Goal: Task Accomplishment & Management: Complete application form

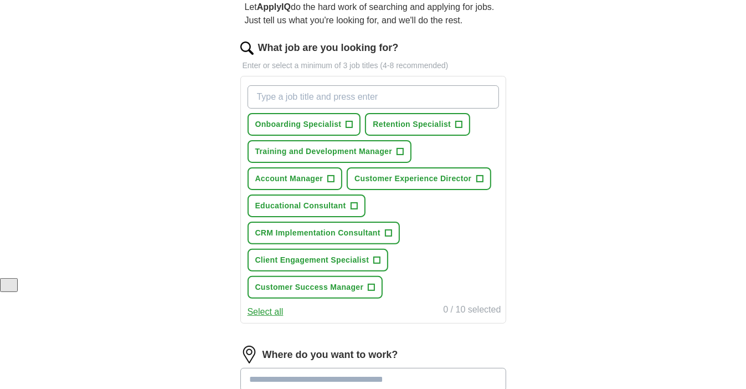
scroll to position [111, 0]
click at [376, 283] on button "Customer Success Manager +" at bounding box center [316, 286] width 136 height 23
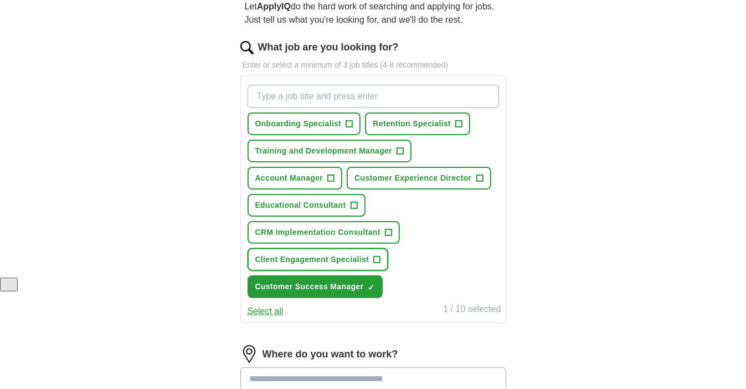
click at [377, 258] on span "+" at bounding box center [377, 259] width 7 height 9
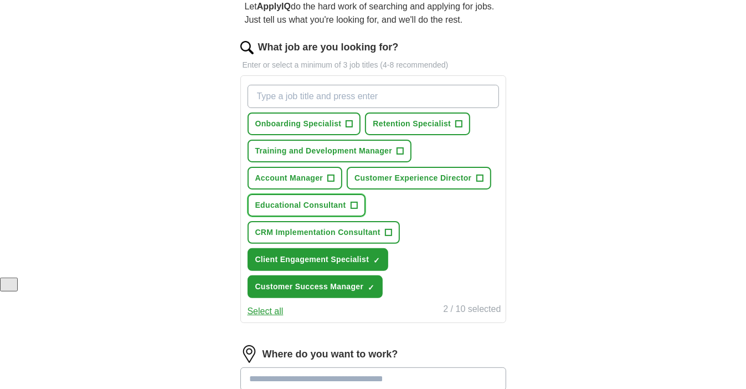
click at [353, 201] on span "+" at bounding box center [354, 205] width 7 height 9
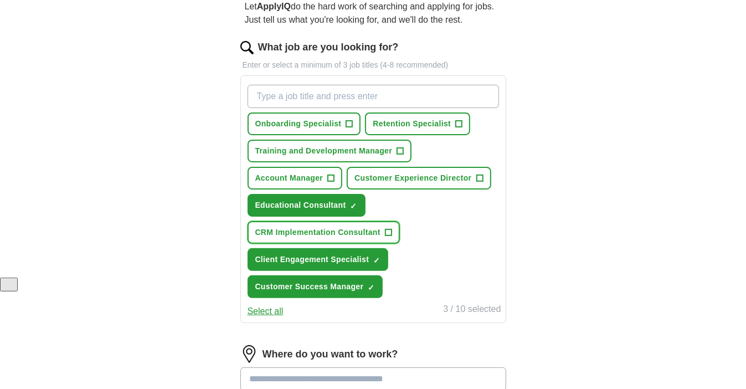
click at [390, 228] on span "+" at bounding box center [388, 232] width 7 height 9
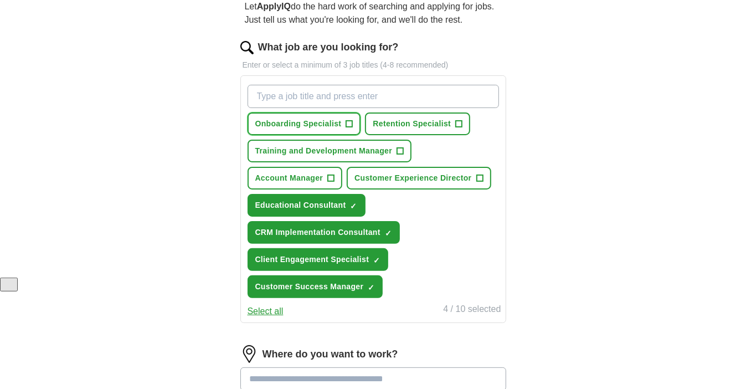
click at [350, 121] on span "+" at bounding box center [349, 124] width 7 height 9
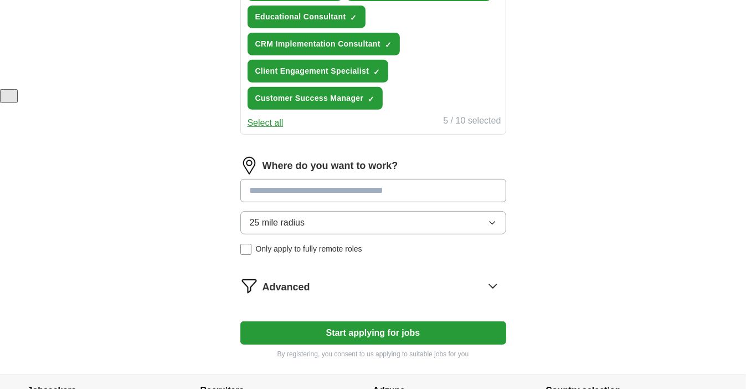
scroll to position [301, 0]
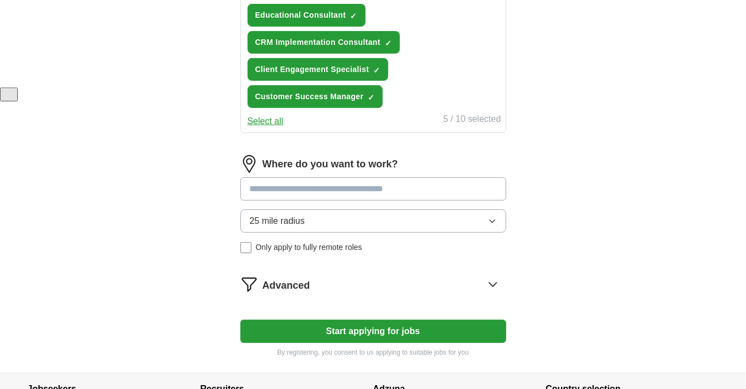
click at [283, 186] on input at bounding box center [373, 188] width 266 height 23
type input "********"
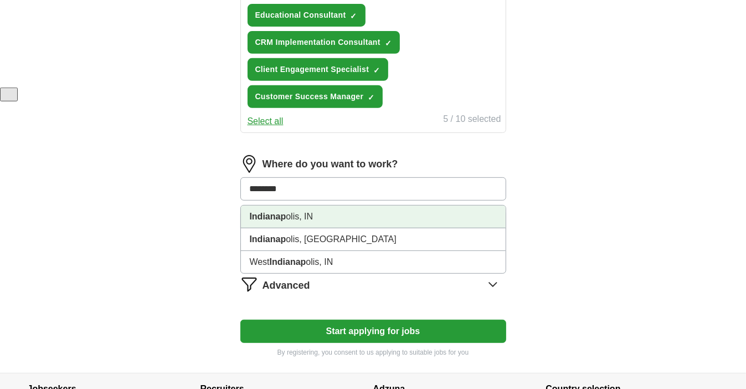
click at [294, 216] on li "Indianap olis, IN" at bounding box center [373, 217] width 265 height 23
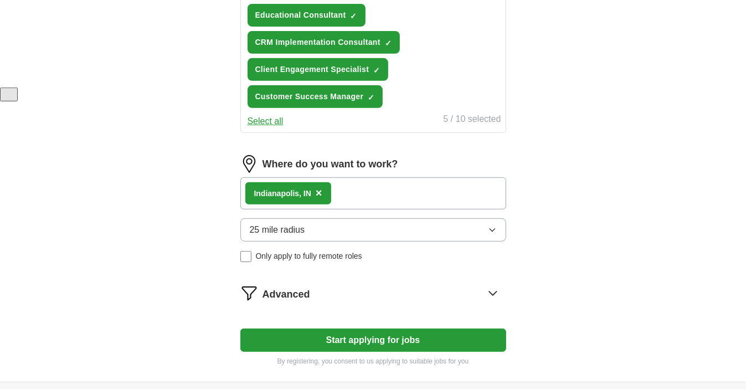
click at [341, 190] on div "Indianap olis, IN ×" at bounding box center [373, 193] width 266 height 32
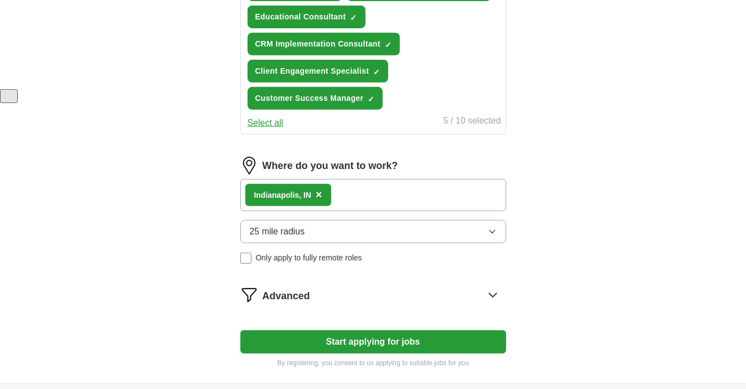
click at [342, 197] on div "Indianap olis, IN ×" at bounding box center [373, 195] width 266 height 32
click at [345, 200] on div "Indianap olis, IN ×" at bounding box center [373, 195] width 266 height 32
click at [339, 193] on div "Indianap olis, IN ×" at bounding box center [373, 195] width 266 height 32
click at [457, 229] on button "25 mile radius" at bounding box center [373, 231] width 266 height 23
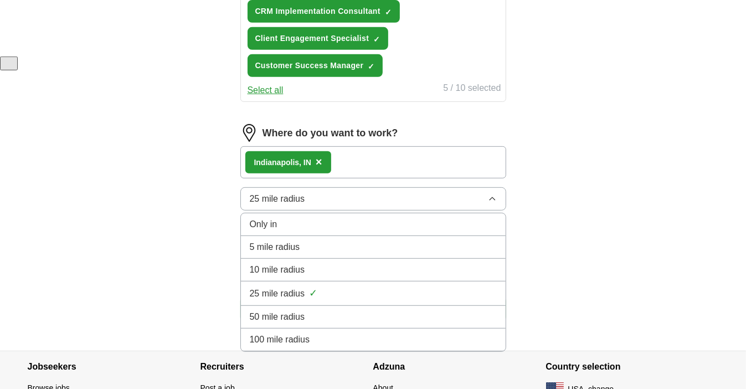
scroll to position [340, 0]
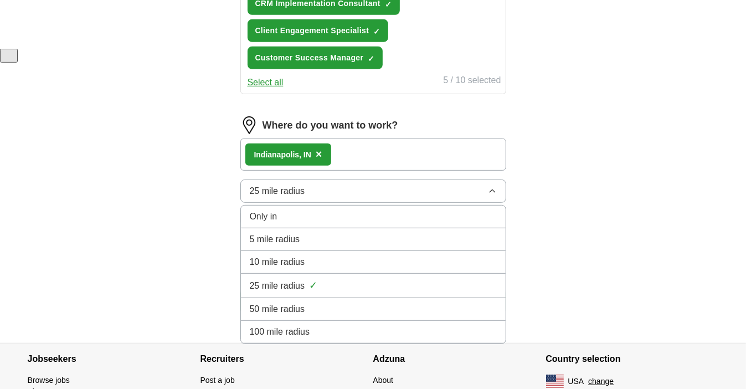
click at [447, 212] on div "Only in" at bounding box center [373, 216] width 247 height 13
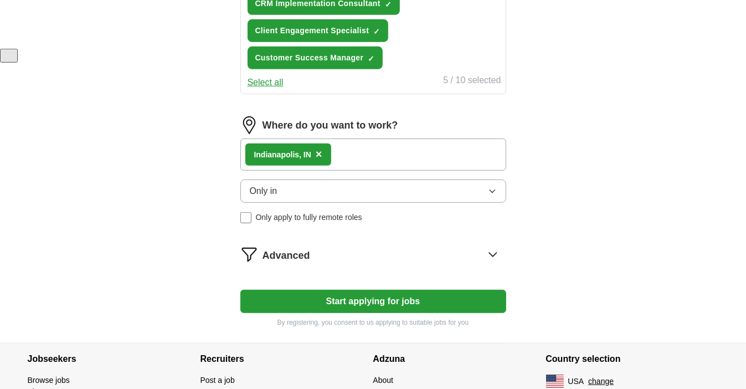
click at [491, 188] on icon "button" at bounding box center [492, 191] width 9 height 9
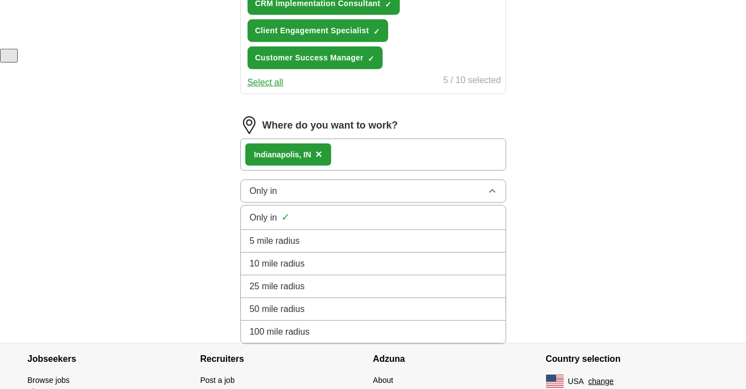
click at [493, 189] on icon "button" at bounding box center [492, 190] width 5 height 3
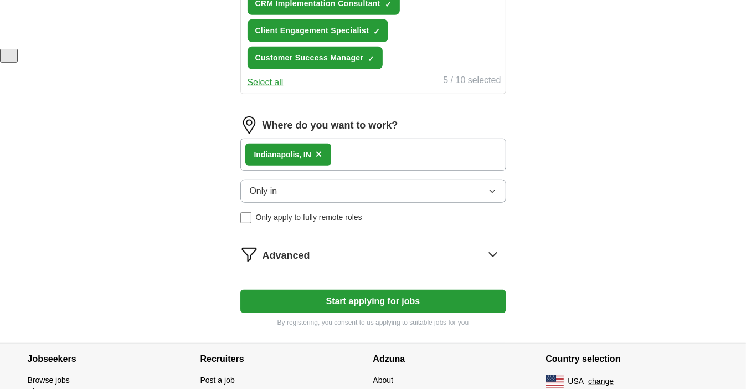
click at [321, 152] on span "×" at bounding box center [319, 154] width 7 height 12
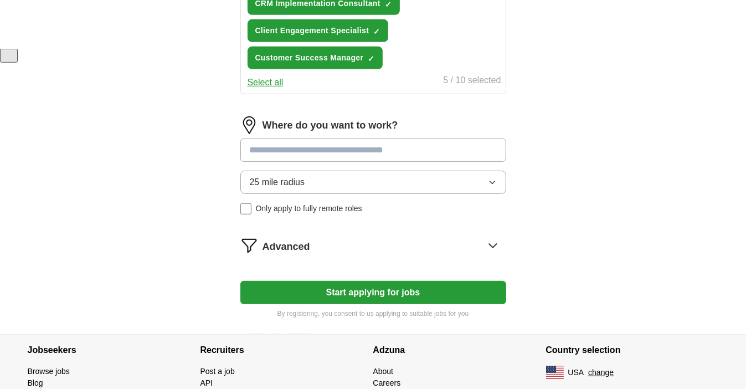
click at [305, 147] on input at bounding box center [373, 150] width 266 height 23
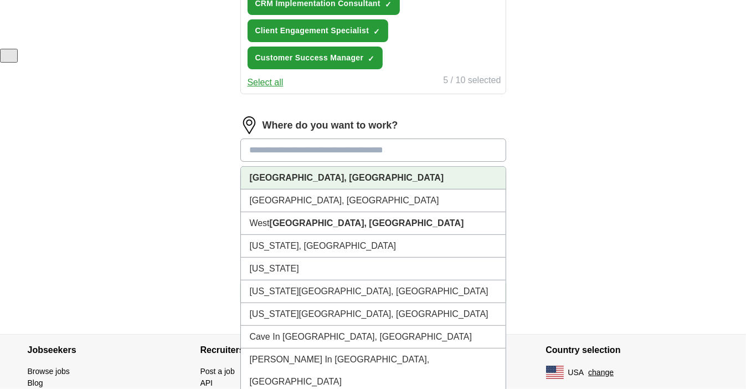
click at [303, 167] on li "[GEOGRAPHIC_DATA], [GEOGRAPHIC_DATA]" at bounding box center [373, 178] width 265 height 23
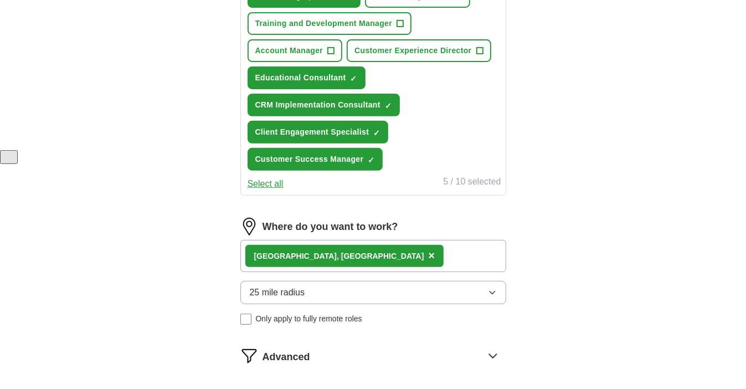
scroll to position [250, 0]
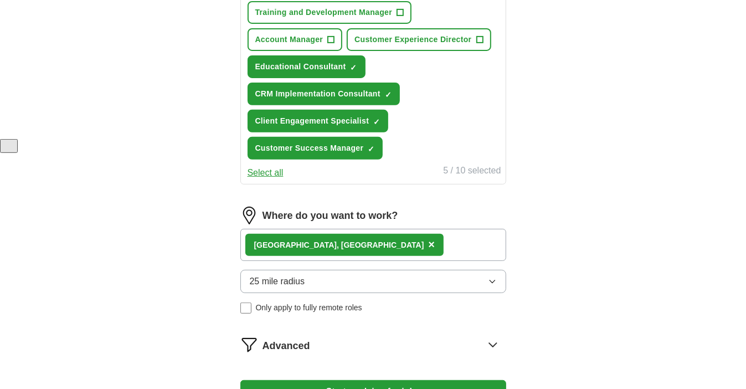
click at [351, 239] on div "Indianapolis, IN ×" at bounding box center [373, 245] width 266 height 32
click at [344, 242] on div "Indianapolis, IN ×" at bounding box center [373, 245] width 266 height 32
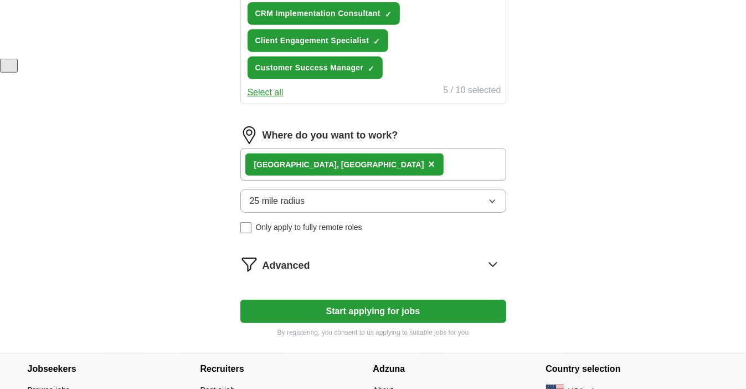
scroll to position [362, 0]
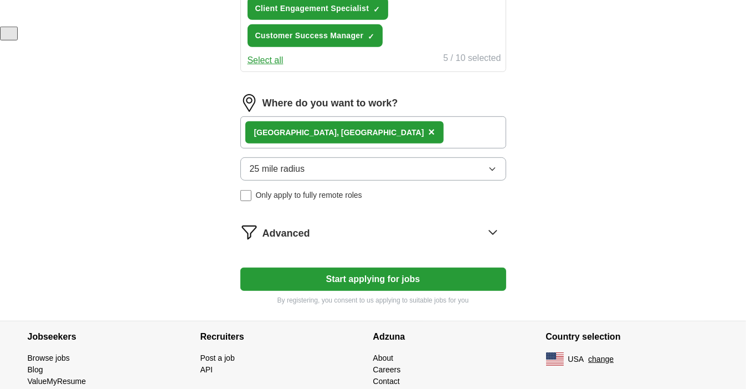
click at [343, 274] on button "Start applying for jobs" at bounding box center [373, 279] width 266 height 23
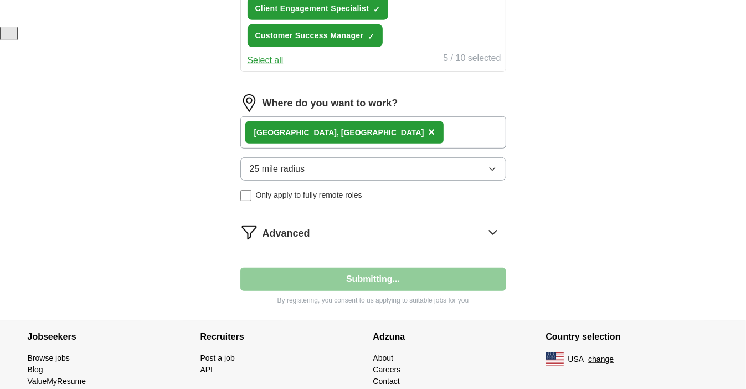
select select "**"
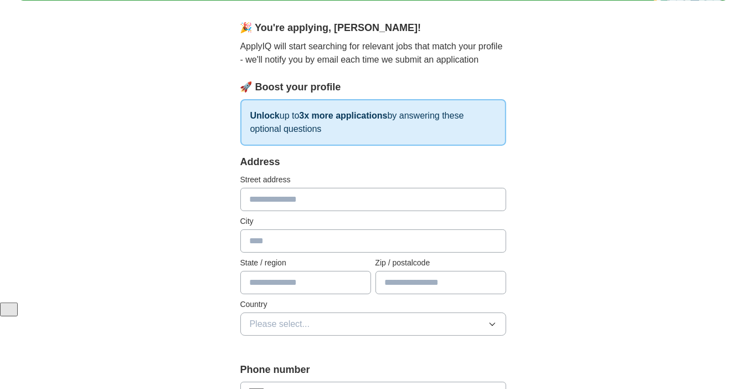
scroll to position [89, 0]
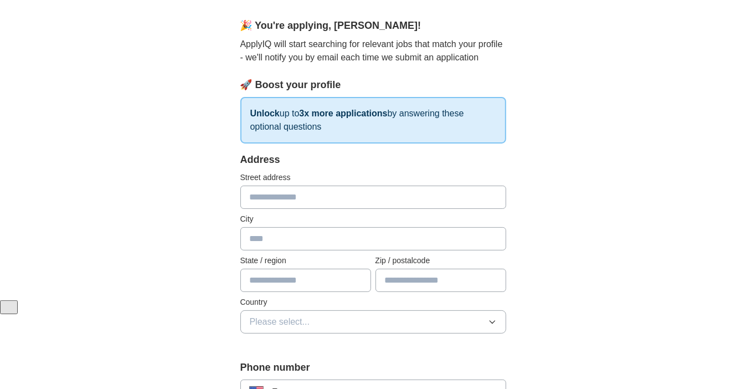
click at [300, 194] on input "text" at bounding box center [373, 197] width 266 height 23
type input "**********"
type input "**"
type input "*****"
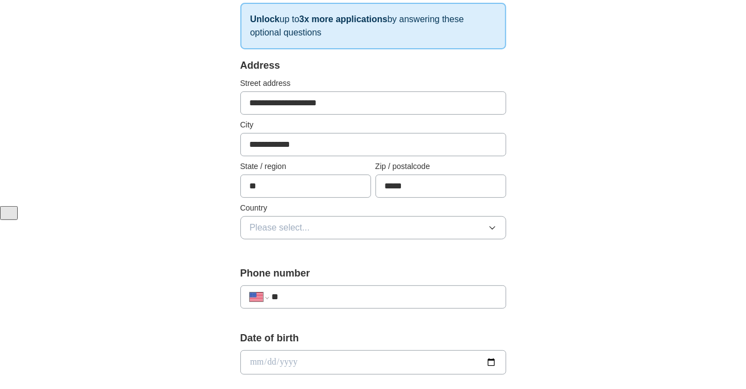
scroll to position [192, 0]
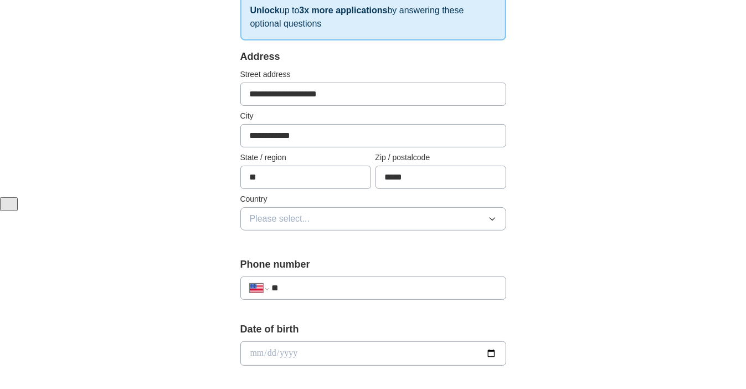
click at [491, 218] on icon "button" at bounding box center [492, 219] width 5 height 3
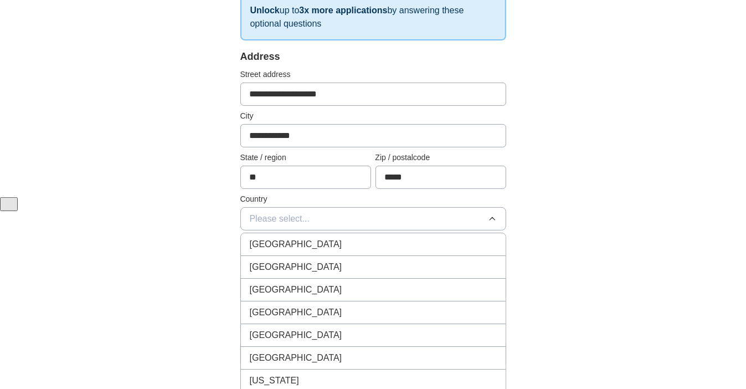
click at [463, 256] on li "United States" at bounding box center [373, 267] width 265 height 23
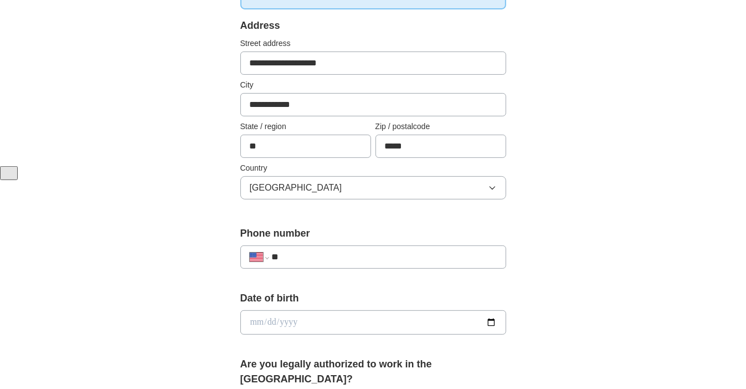
scroll to position [229, 0]
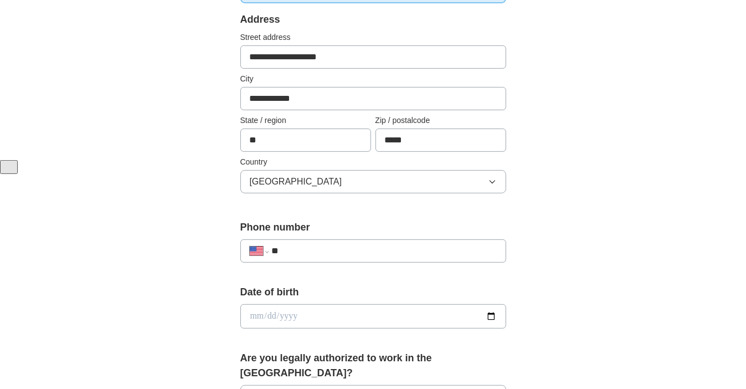
click at [394, 250] on input "**" at bounding box center [383, 250] width 225 height 13
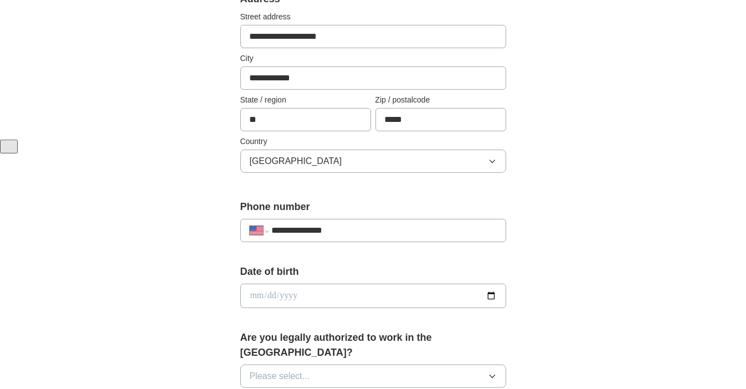
scroll to position [255, 0]
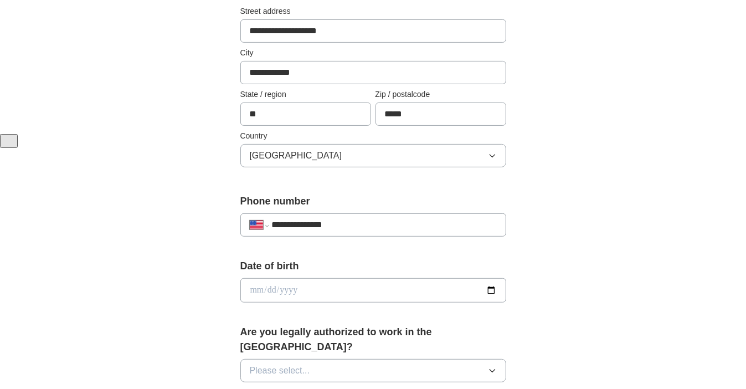
type input "**********"
click at [429, 291] on input "date" at bounding box center [373, 290] width 266 height 24
type input "**********"
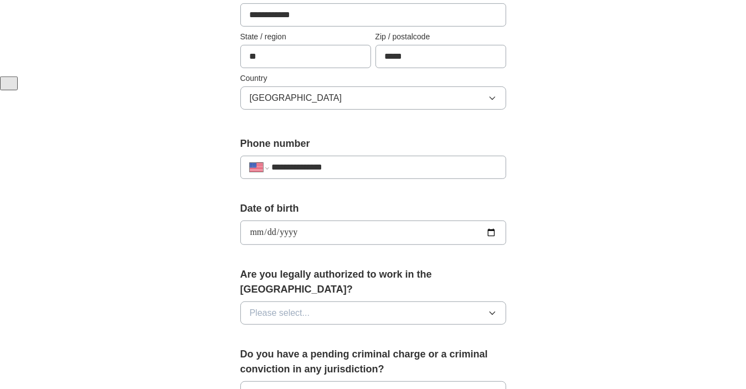
click at [429, 301] on button "Please select..." at bounding box center [373, 312] width 266 height 23
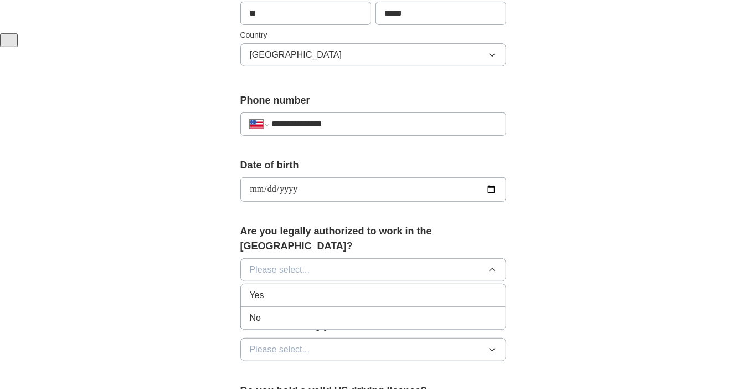
scroll to position [360, 0]
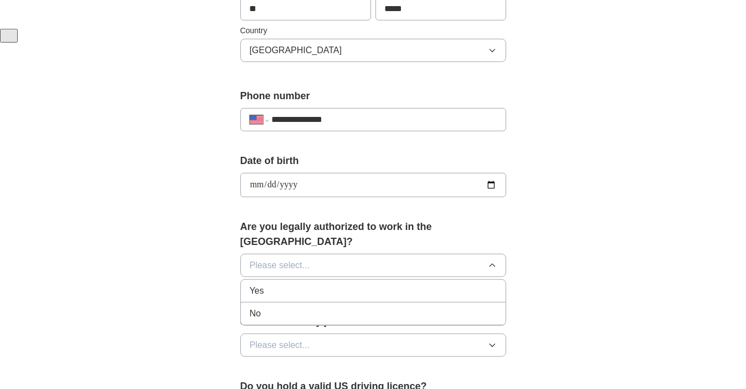
click at [421, 284] on div "Yes" at bounding box center [373, 290] width 247 height 13
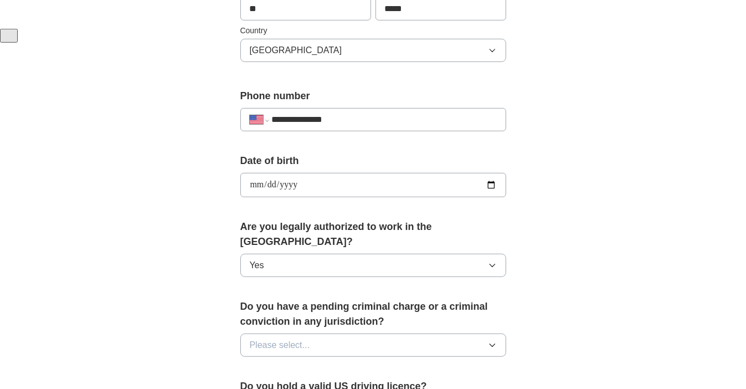
click at [604, 232] on div "**********" at bounding box center [373, 178] width 709 height 1009
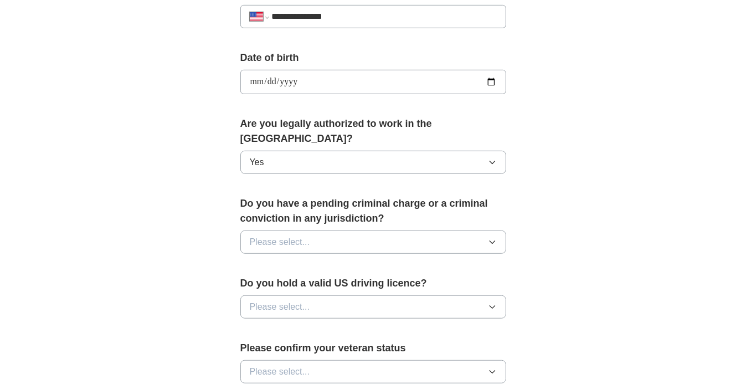
scroll to position [465, 0]
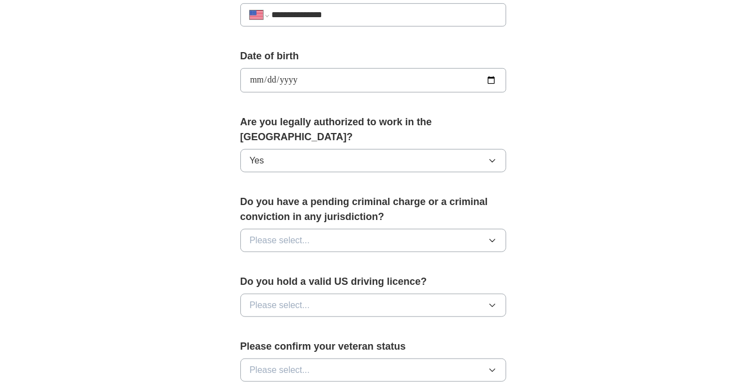
click at [496, 236] on icon "button" at bounding box center [492, 240] width 9 height 9
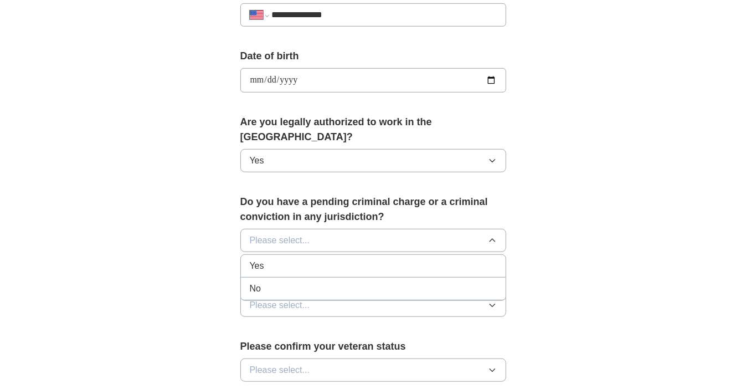
click at [476, 278] on li "No" at bounding box center [373, 289] width 265 height 23
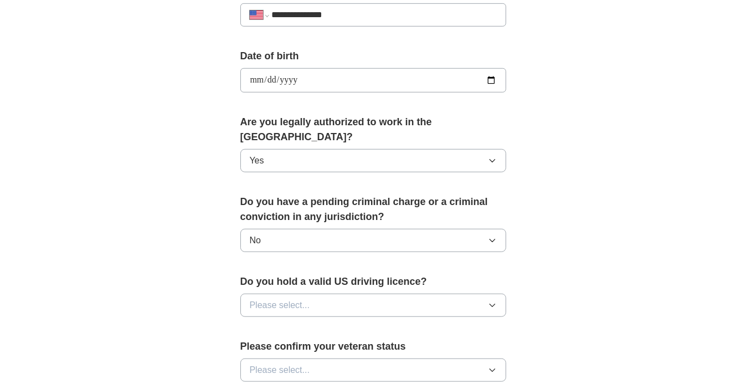
click at [541, 223] on div "**********" at bounding box center [373, 104] width 355 height 947
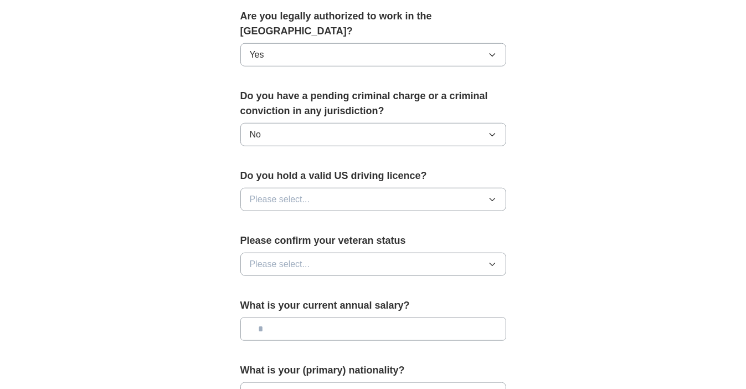
scroll to position [572, 0]
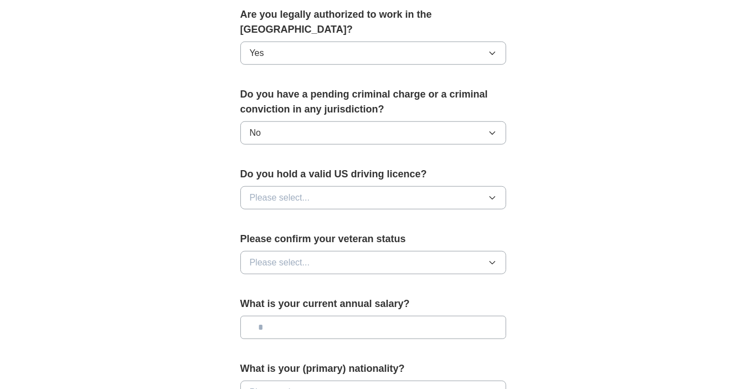
click at [491, 197] on icon "button" at bounding box center [492, 198] width 5 height 3
click at [481, 212] on li "Yes" at bounding box center [373, 223] width 265 height 23
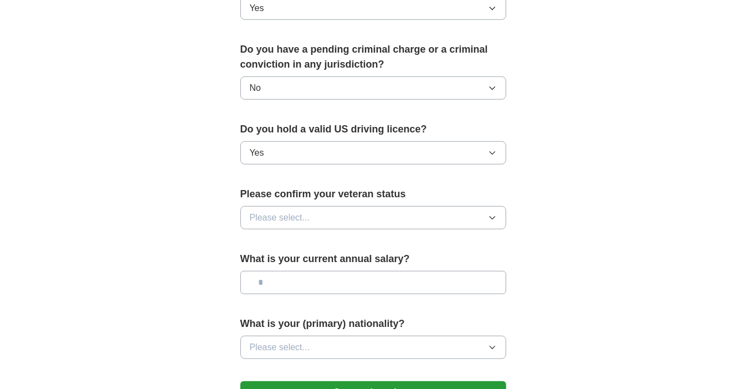
scroll to position [619, 0]
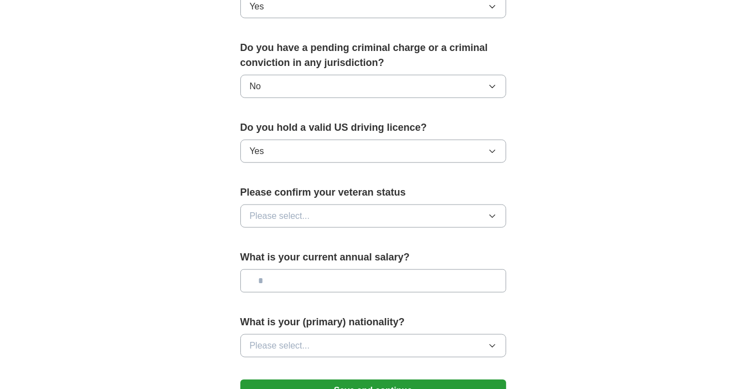
click at [493, 212] on icon "button" at bounding box center [492, 216] width 9 height 9
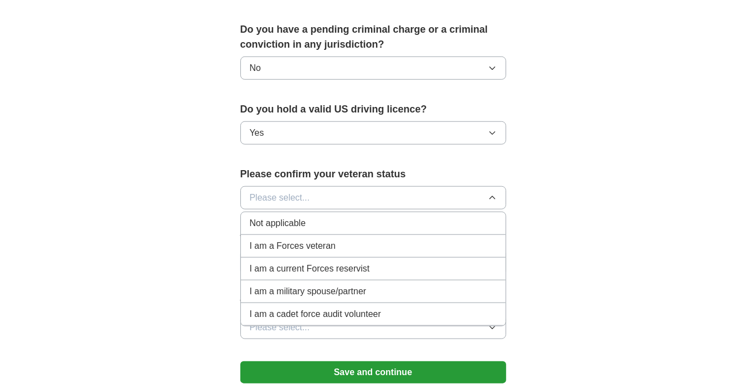
scroll to position [638, 0]
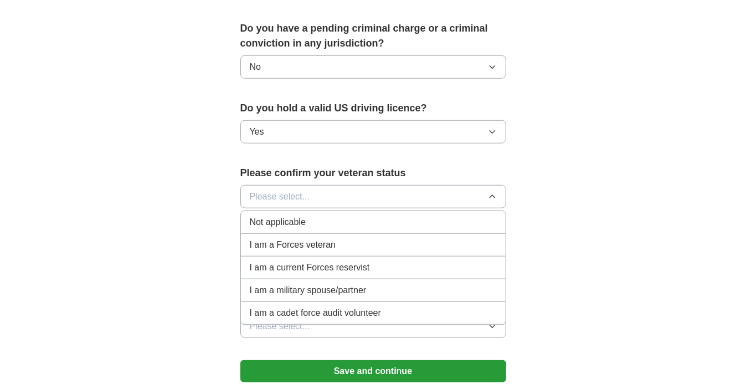
click at [469, 216] on div "Not applicable" at bounding box center [373, 222] width 247 height 13
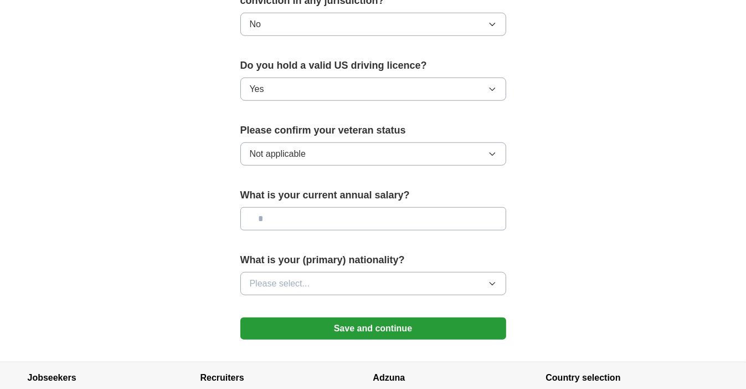
scroll to position [683, 0]
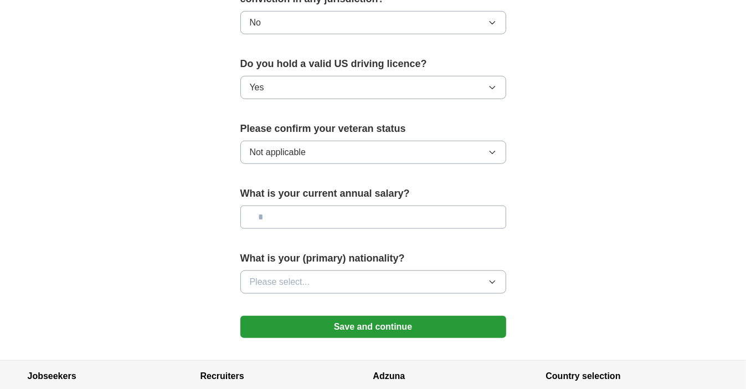
click at [273, 206] on input "text" at bounding box center [373, 217] width 266 height 23
type input "*******"
drag, startPoint x: 299, startPoint y: 201, endPoint x: 240, endPoint y: 195, distance: 59.0
click at [240, 206] on input "*******" at bounding box center [373, 217] width 266 height 23
type input "**"
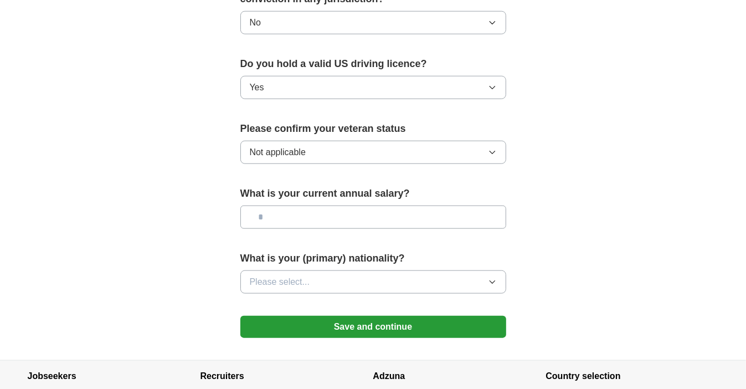
click at [415, 186] on label "What is your current annual salary?" at bounding box center [373, 193] width 266 height 15
click at [349, 206] on input "text" at bounding box center [373, 217] width 266 height 23
click at [412, 186] on label "What is your current annual salary?" at bounding box center [373, 193] width 266 height 15
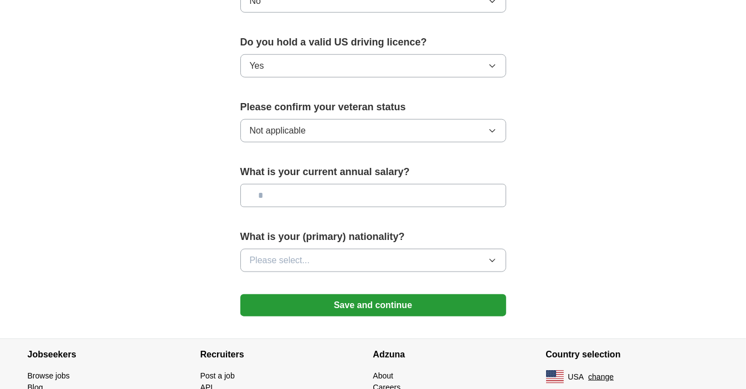
scroll to position [705, 0]
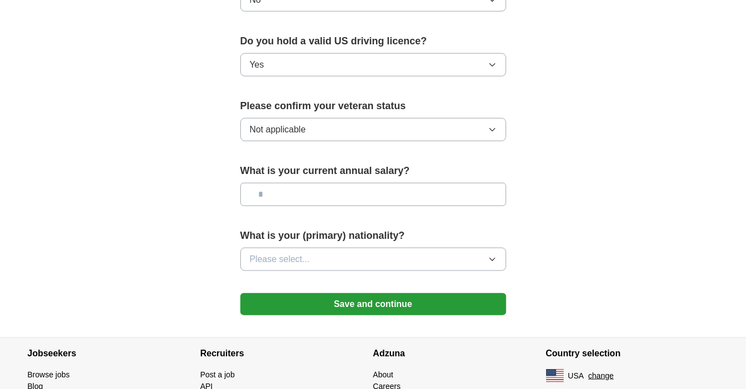
click at [459, 248] on button "Please select..." at bounding box center [373, 259] width 266 height 23
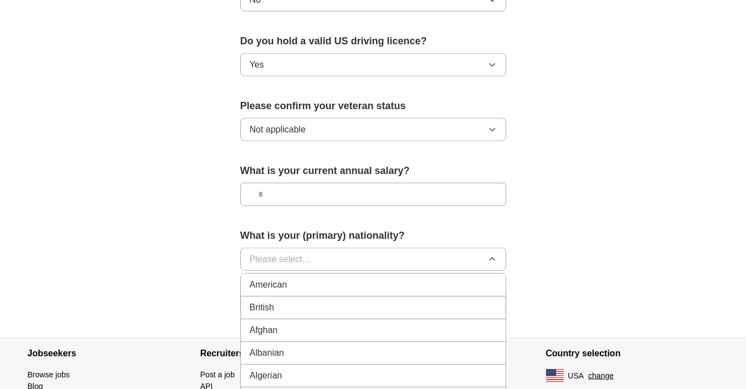
click at [445, 278] on div "American" at bounding box center [373, 284] width 247 height 13
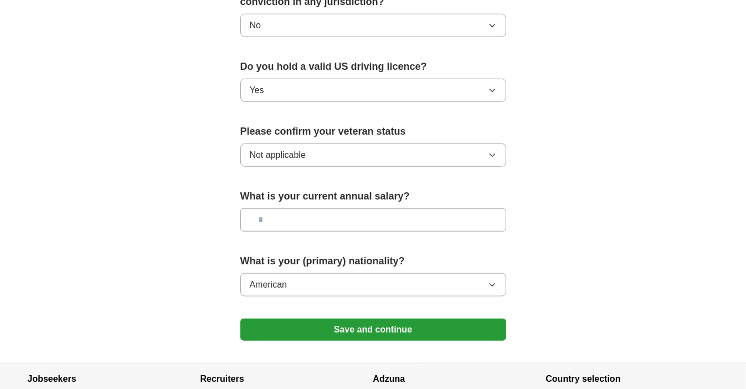
scroll to position [689, 0]
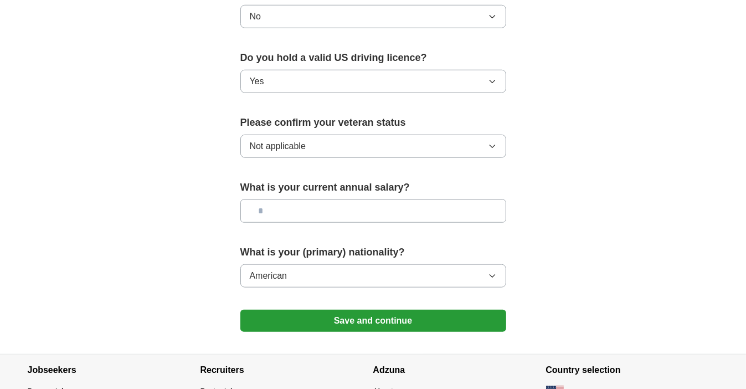
click at [429, 310] on button "Save and continue" at bounding box center [373, 321] width 266 height 22
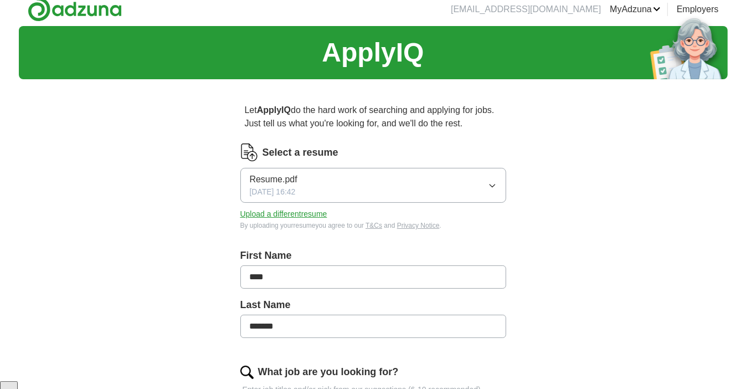
scroll to position [8, 0]
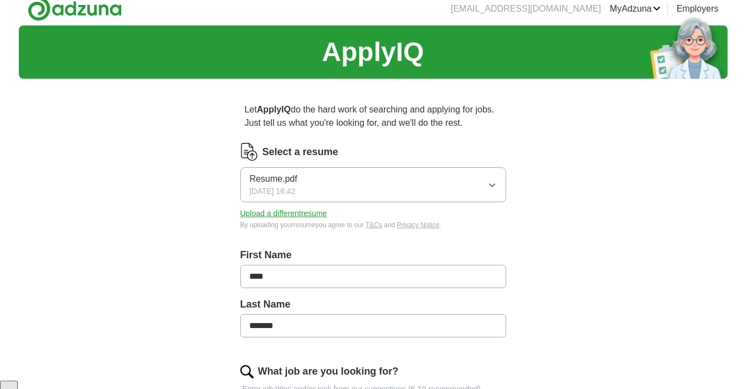
click at [318, 212] on button "Upload a different resume" at bounding box center [283, 214] width 87 height 12
click at [301, 209] on button "Upload a different resume" at bounding box center [283, 214] width 87 height 12
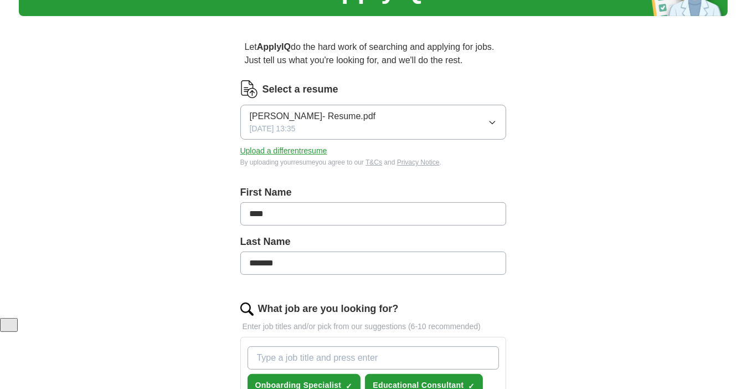
scroll to position [74, 0]
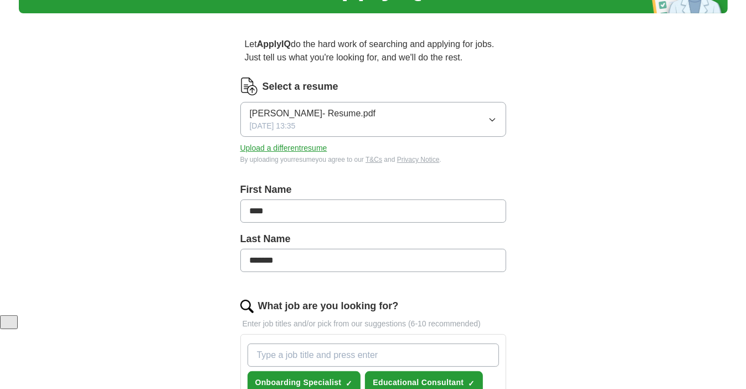
click at [489, 122] on icon "button" at bounding box center [492, 119] width 9 height 9
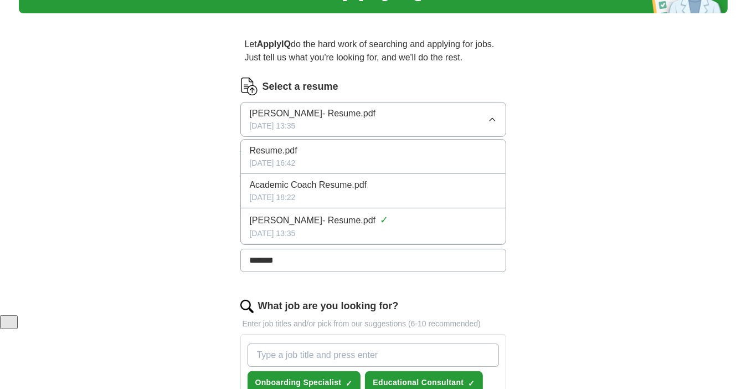
click at [469, 228] on div "[DATE] 13:35" at bounding box center [373, 234] width 247 height 12
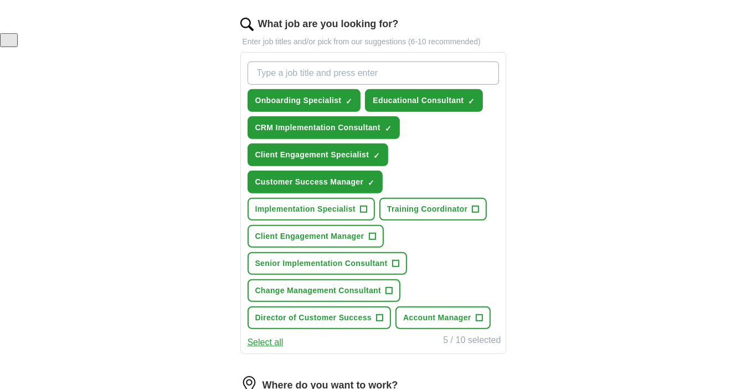
scroll to position [358, 0]
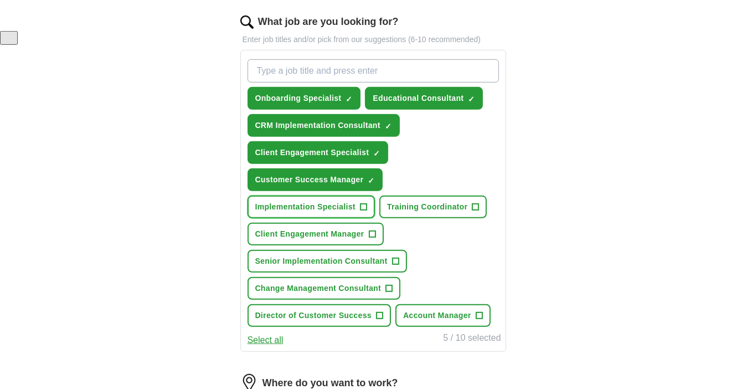
click at [365, 204] on span "+" at bounding box center [363, 207] width 7 height 9
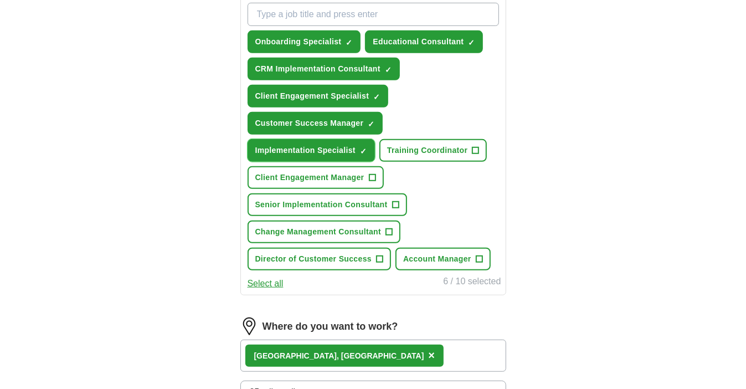
scroll to position [427, 0]
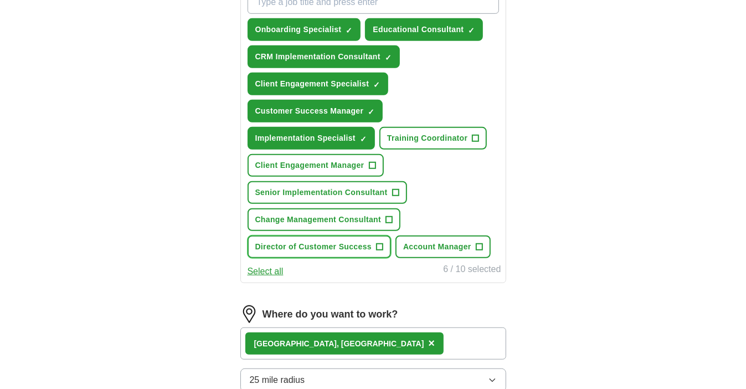
click at [380, 244] on span "+" at bounding box center [380, 247] width 7 height 9
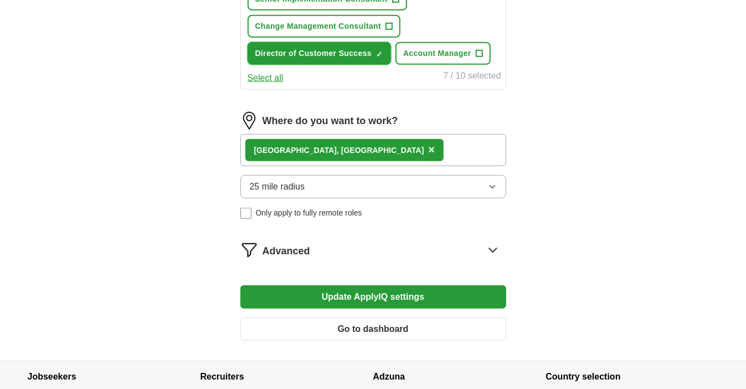
scroll to position [623, 0]
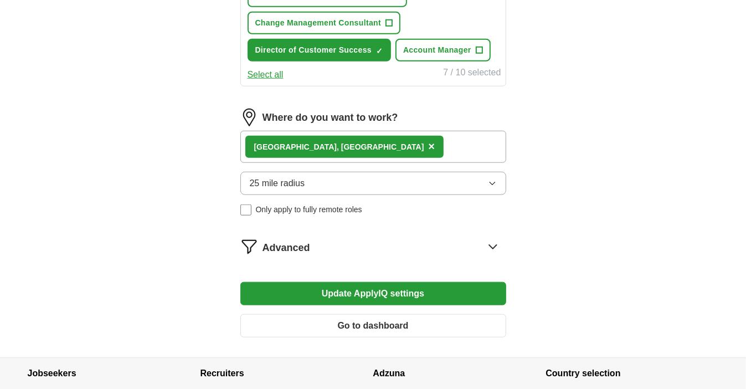
click at [493, 179] on icon "button" at bounding box center [492, 183] width 9 height 9
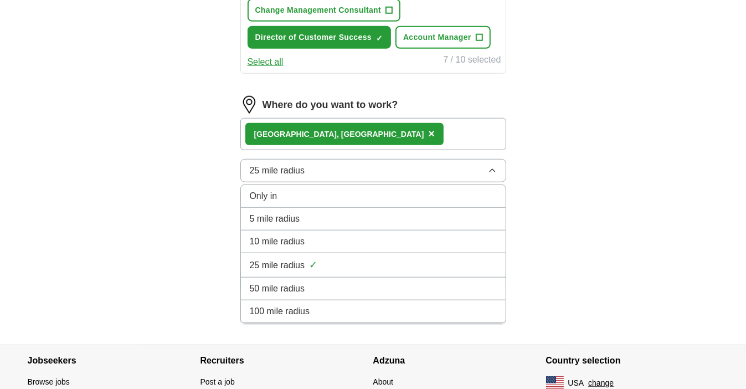
scroll to position [643, 0]
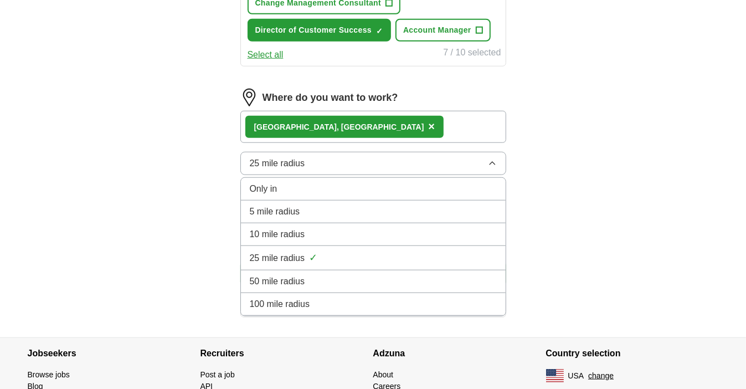
click at [419, 298] on div "100 mile radius" at bounding box center [373, 304] width 247 height 13
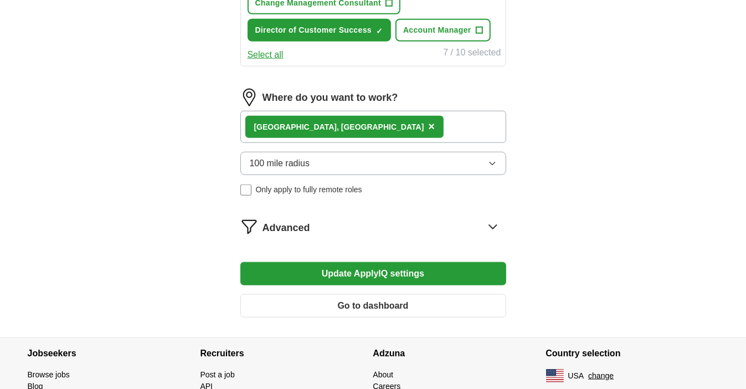
click at [493, 162] on icon "button" at bounding box center [492, 163] width 5 height 3
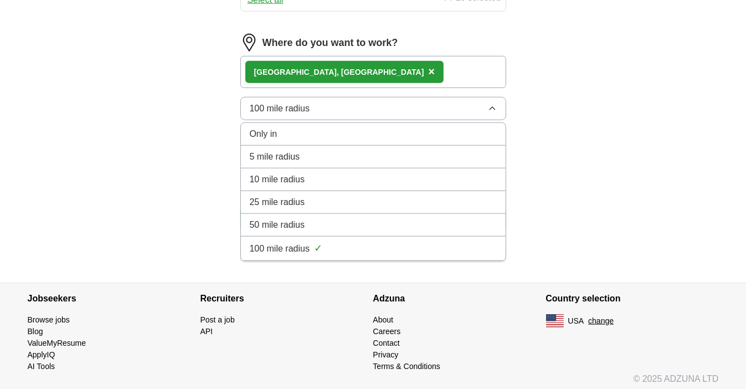
scroll to position [700, 0]
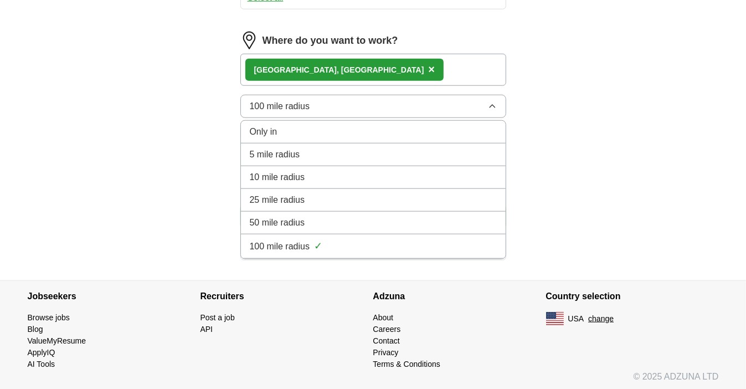
click at [471, 244] on div "100 mile radius ✓" at bounding box center [373, 246] width 247 height 15
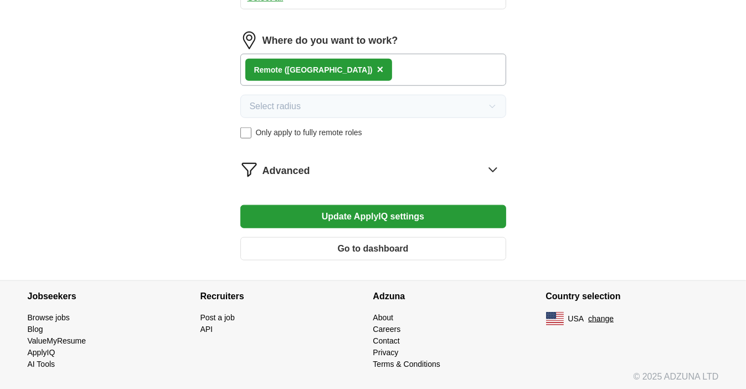
click at [377, 68] on span "×" at bounding box center [380, 69] width 7 height 12
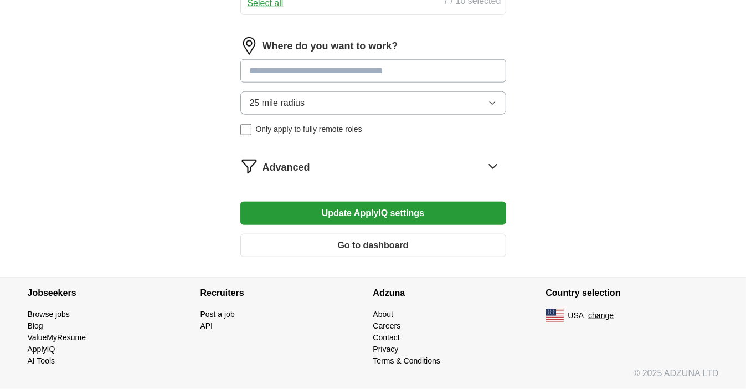
scroll to position [691, 0]
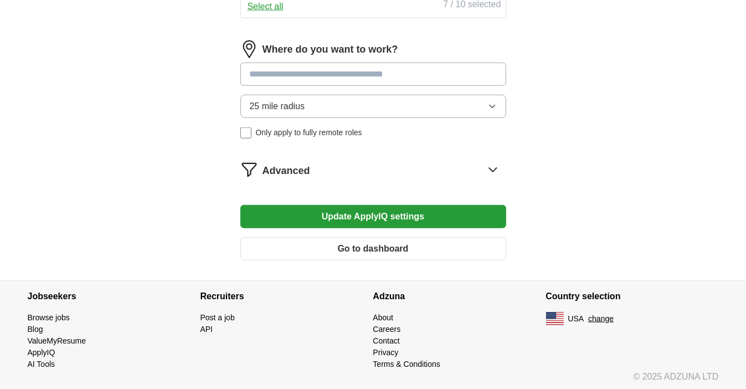
click at [309, 75] on input at bounding box center [373, 74] width 266 height 23
click at [292, 73] on input at bounding box center [373, 74] width 266 height 23
click at [245, 132] on div "25 mile radius Only apply to fully remote roles" at bounding box center [373, 117] width 266 height 44
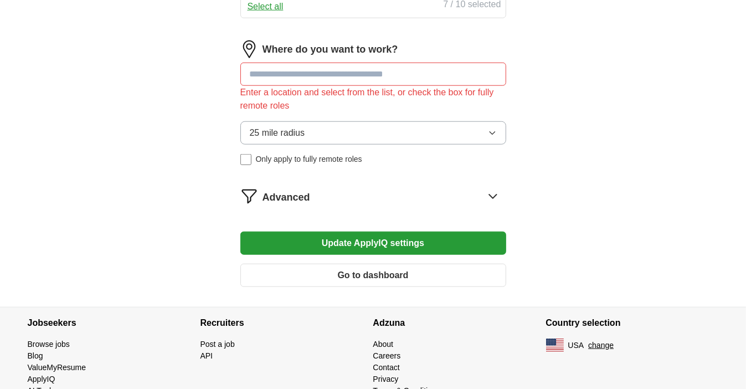
click at [273, 68] on input at bounding box center [373, 74] width 266 height 23
type input "*"
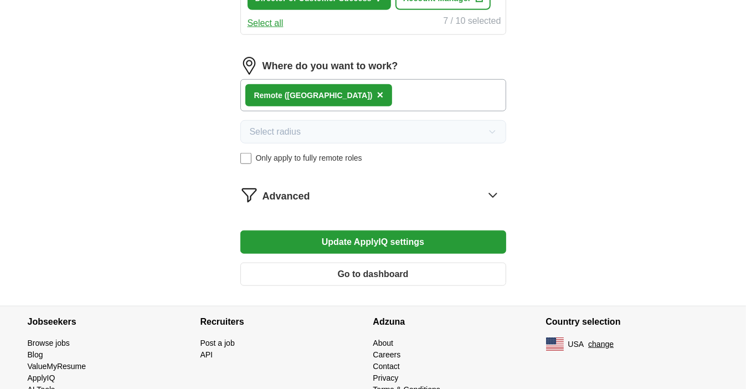
scroll to position [674, 0]
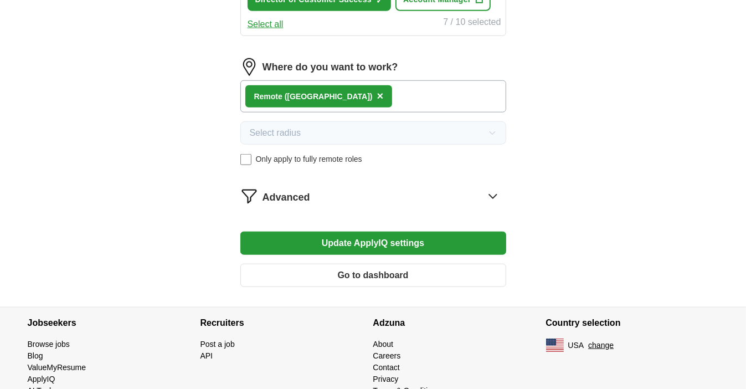
click at [496, 194] on icon at bounding box center [492, 196] width 7 height 4
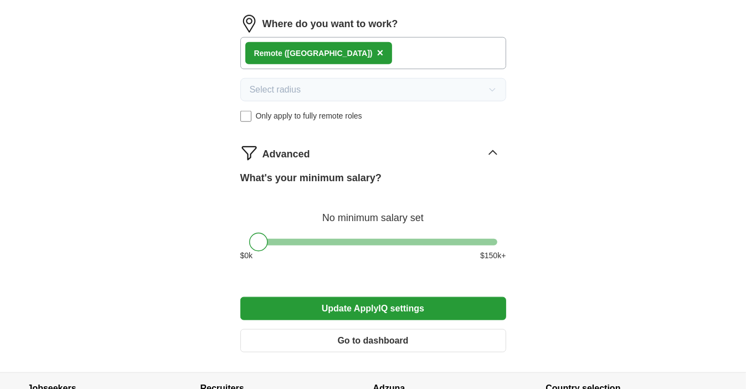
scroll to position [721, 0]
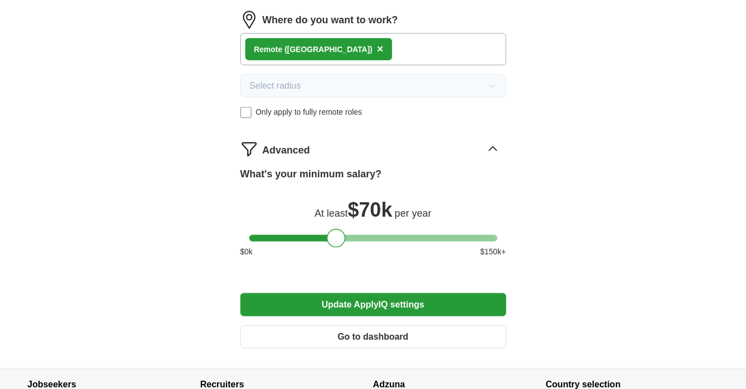
drag, startPoint x: 263, startPoint y: 233, endPoint x: 341, endPoint y: 236, distance: 78.7
click at [341, 236] on div at bounding box center [336, 238] width 19 height 19
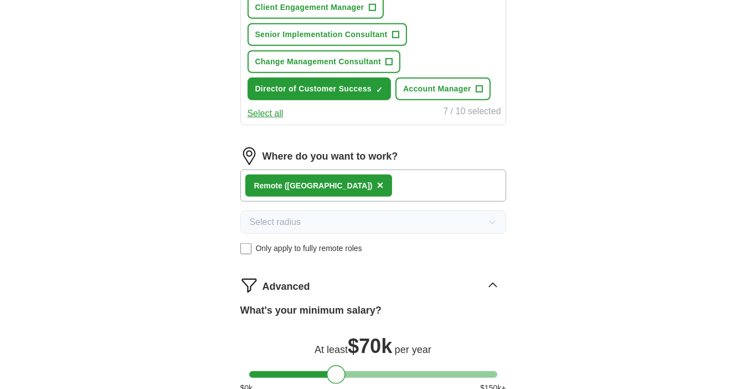
scroll to position [583, 0]
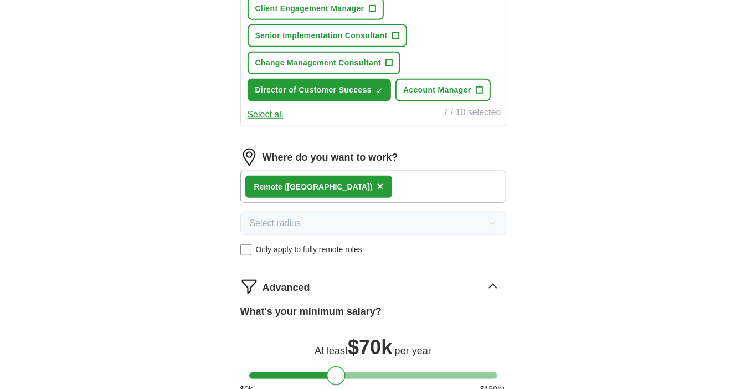
click at [377, 186] on span "×" at bounding box center [380, 186] width 7 height 12
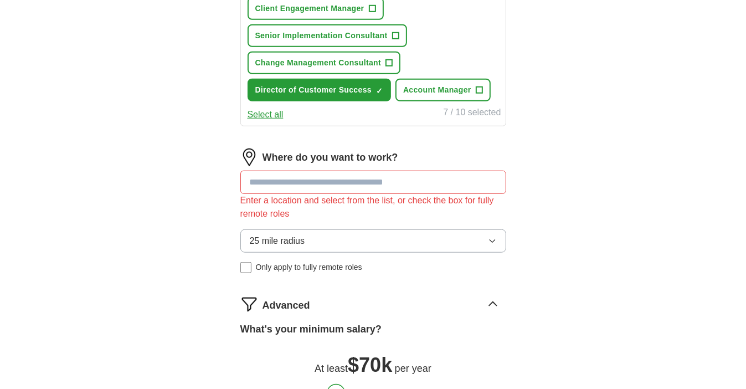
click at [281, 185] on input at bounding box center [373, 182] width 266 height 23
type input "*******"
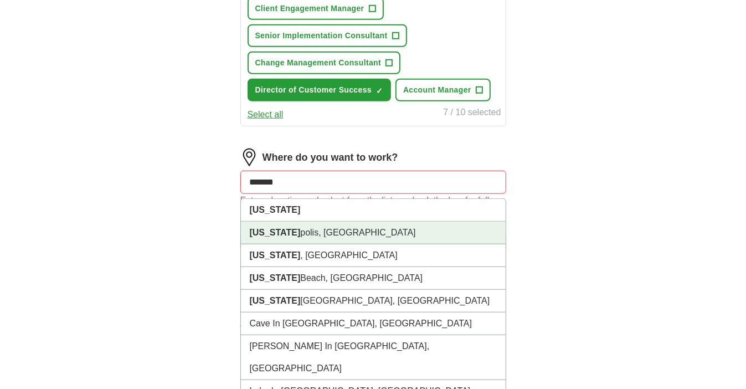
click at [263, 232] on strong "[US_STATE]" at bounding box center [275, 232] width 51 height 9
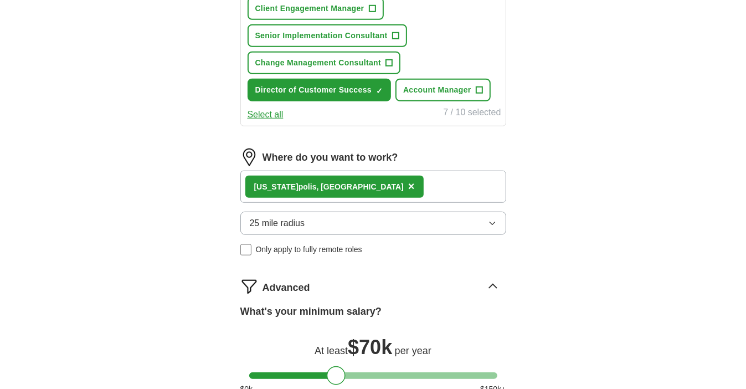
click at [313, 222] on button "25 mile radius" at bounding box center [373, 223] width 266 height 23
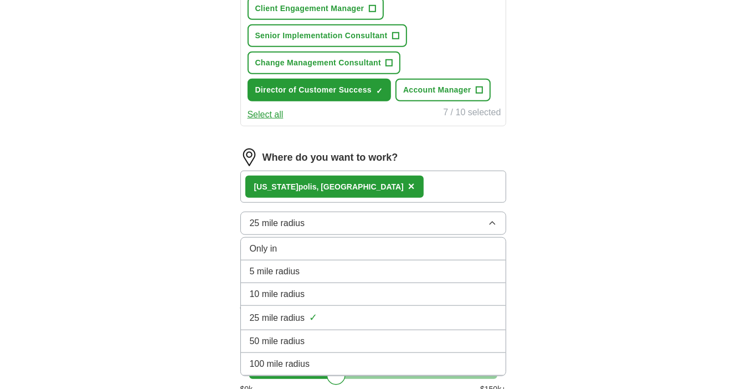
scroll to position [602, 0]
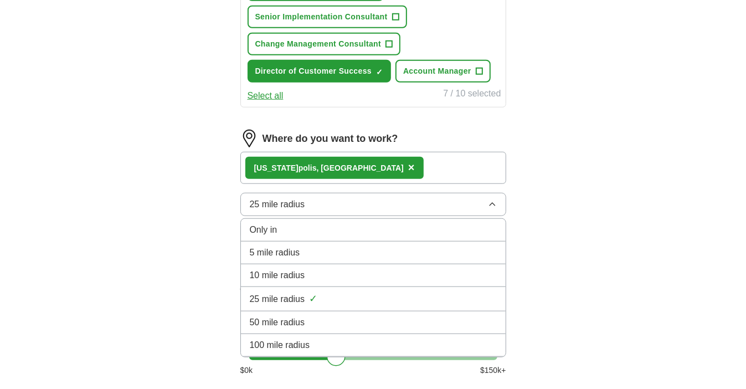
click at [297, 296] on span "25 mile radius" at bounding box center [277, 299] width 55 height 13
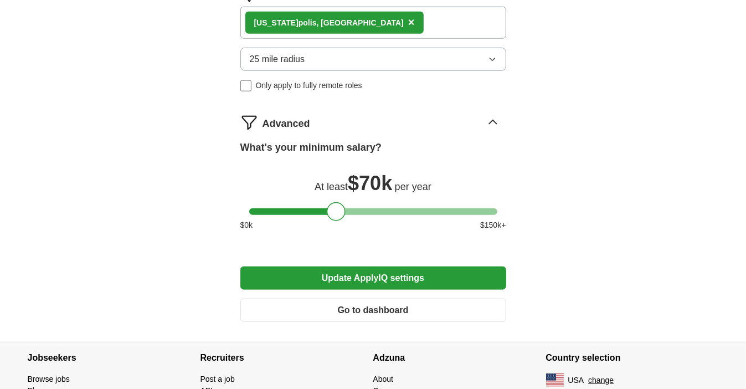
scroll to position [763, 0]
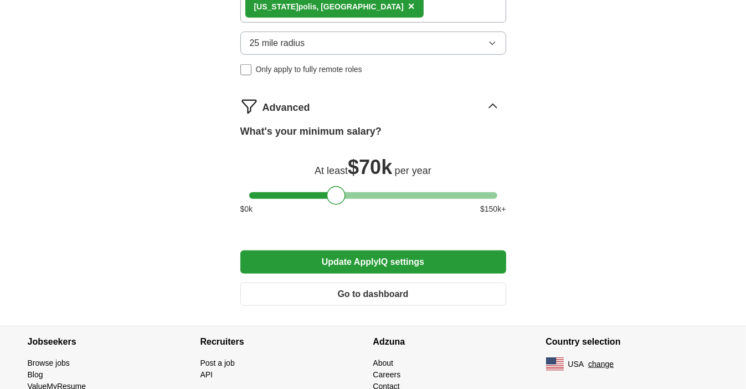
click at [387, 257] on button "Update ApplyIQ settings" at bounding box center [373, 261] width 266 height 23
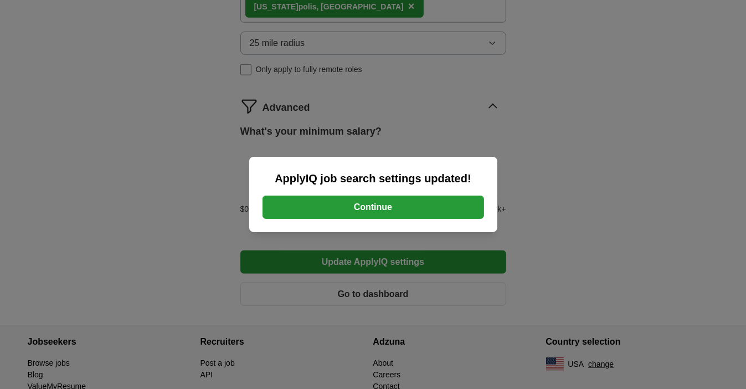
click at [384, 209] on button "Continue" at bounding box center [374, 207] width 222 height 23
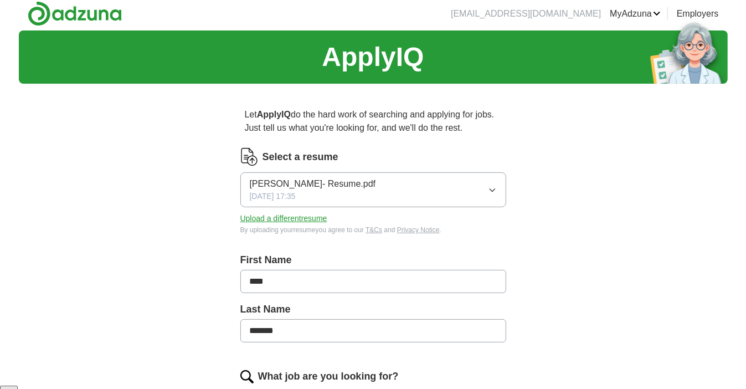
scroll to position [6, 0]
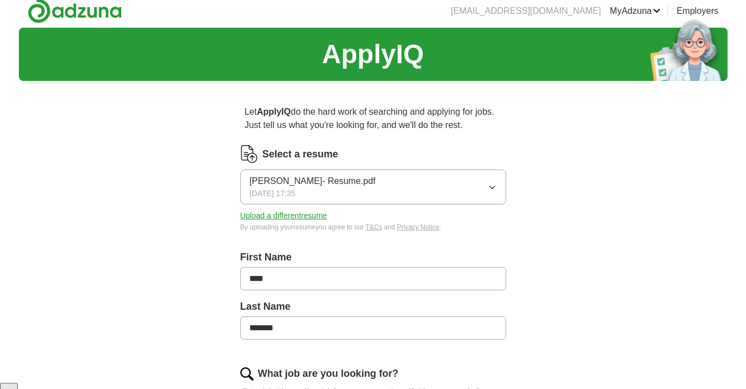
click at [312, 178] on span "[PERSON_NAME]- Resume.pdf" at bounding box center [313, 181] width 126 height 13
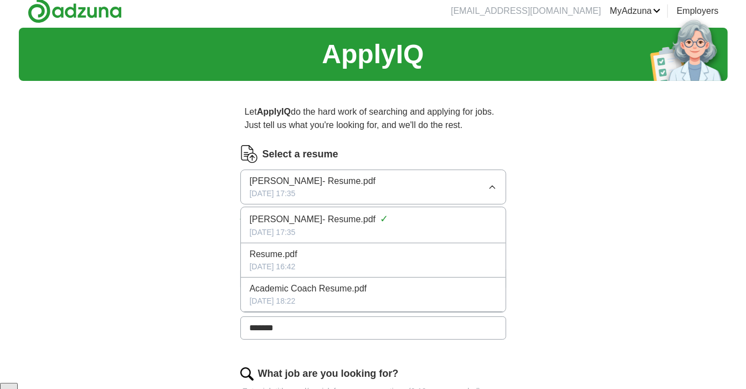
click at [302, 216] on span "[PERSON_NAME]- Resume.pdf" at bounding box center [313, 219] width 126 height 13
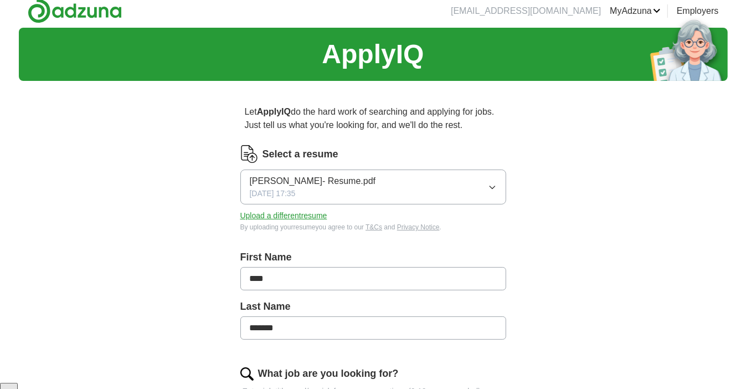
click at [343, 183] on button "Brandes- Resume.pdf 10/10/2025, 17:35" at bounding box center [373, 187] width 266 height 35
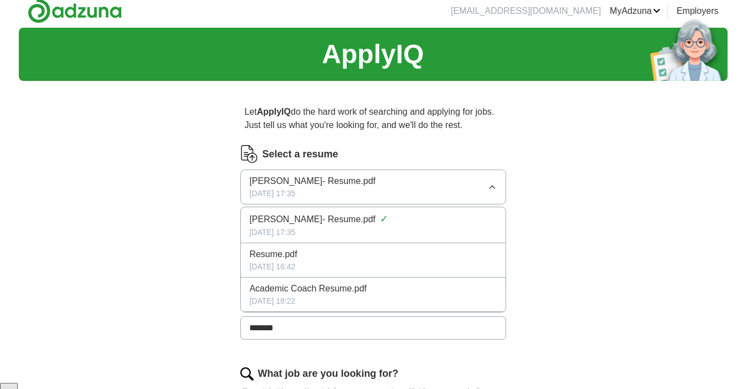
click at [311, 219] on span "[PERSON_NAME]- Resume.pdf" at bounding box center [313, 219] width 126 height 13
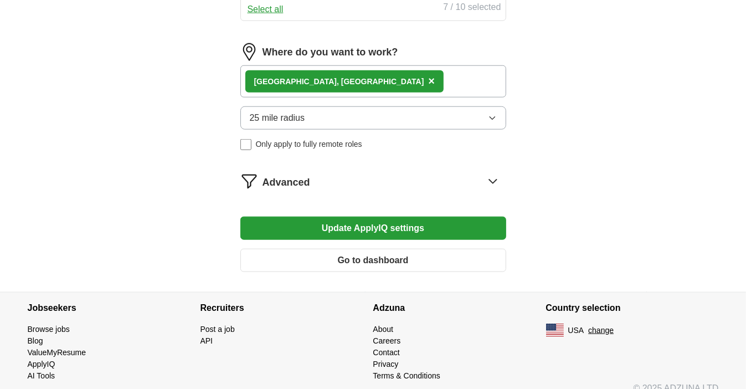
scroll to position [754, 0]
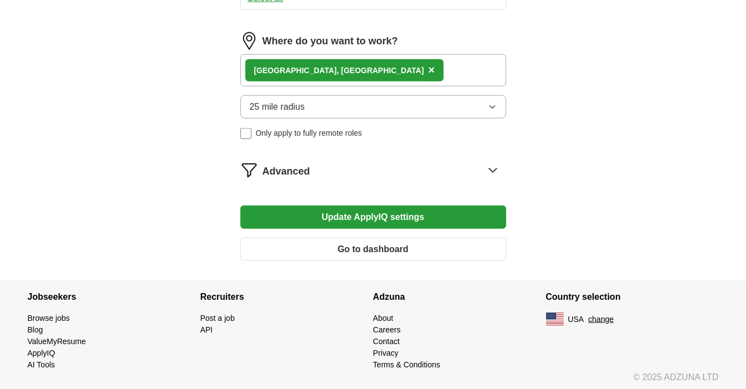
click at [492, 169] on icon at bounding box center [493, 170] width 18 height 18
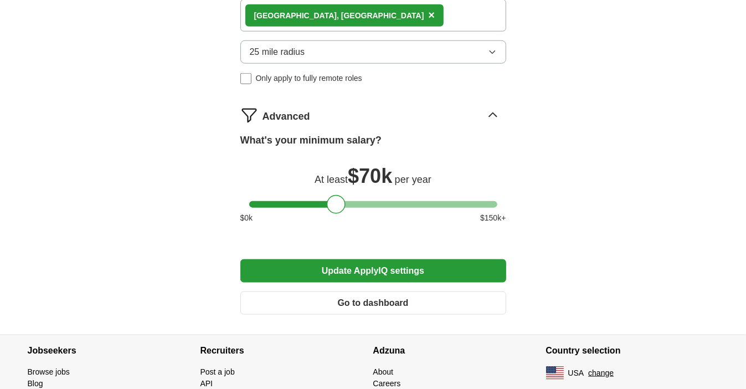
scroll to position [863, 0]
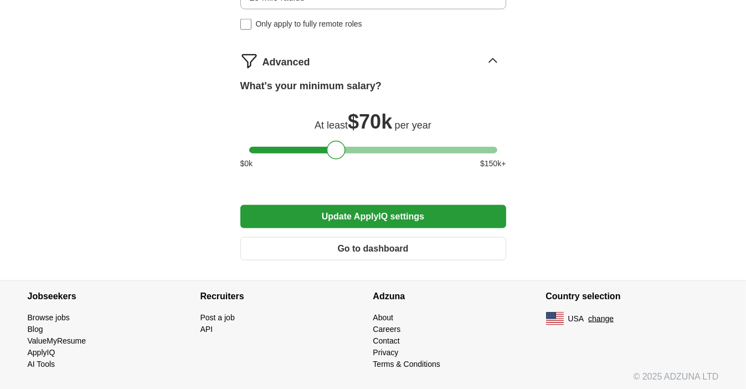
click at [464, 248] on button "Go to dashboard" at bounding box center [373, 248] width 266 height 23
